Goal: Transaction & Acquisition: Purchase product/service

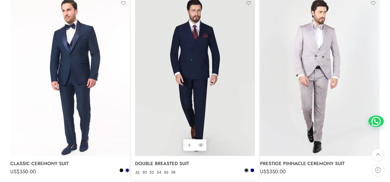
scroll to position [1245, 0]
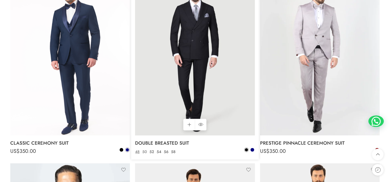
click at [145, 155] on link "50" at bounding box center [144, 152] width 7 height 6
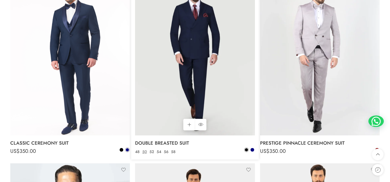
click at [218, 64] on img at bounding box center [194, 55] width 119 height 159
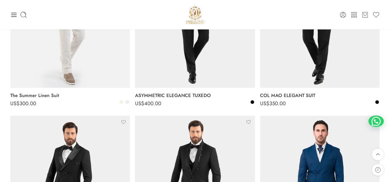
scroll to position [0, 0]
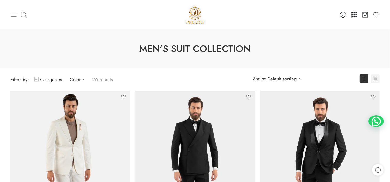
click at [14, 16] on icon at bounding box center [13, 14] width 7 height 7
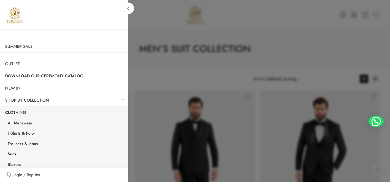
click at [15, 154] on link "Suits" at bounding box center [66, 155] width 126 height 11
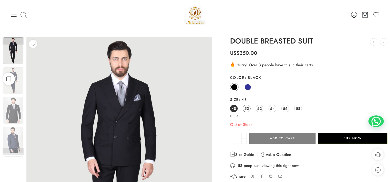
click at [248, 112] on span "50" at bounding box center [246, 108] width 5 height 7
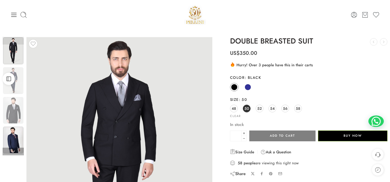
click at [17, 139] on img at bounding box center [13, 140] width 20 height 27
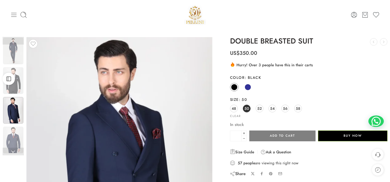
click at [12, 12] on icon at bounding box center [13, 14] width 7 height 7
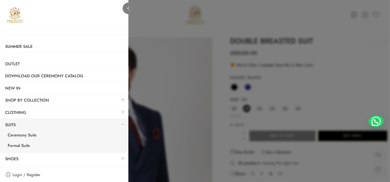
click at [129, 9] on icon at bounding box center [128, 8] width 4 height 4
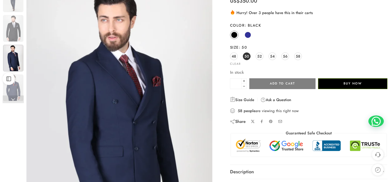
scroll to position [54, 0]
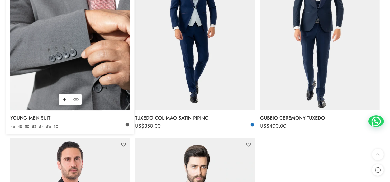
scroll to position [1462, 0]
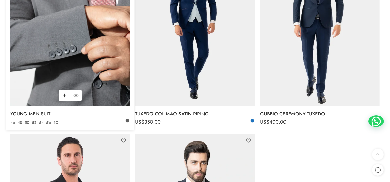
click at [70, 45] on img at bounding box center [69, 26] width 119 height 159
click at [77, 97] on icon at bounding box center [75, 95] width 5 height 9
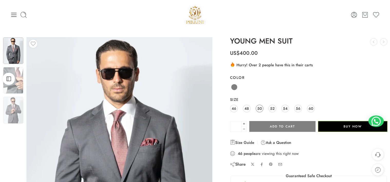
click at [258, 108] on span "50" at bounding box center [259, 108] width 5 height 7
click at [14, 47] on img at bounding box center [13, 50] width 20 height 27
